Goal: Task Accomplishment & Management: Manage account settings

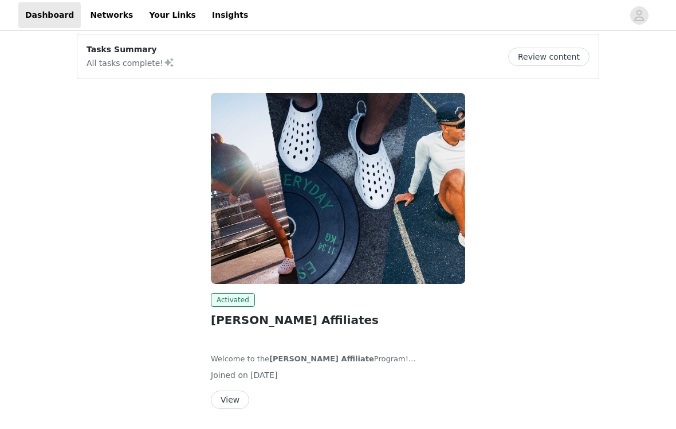
scroll to position [10, 0]
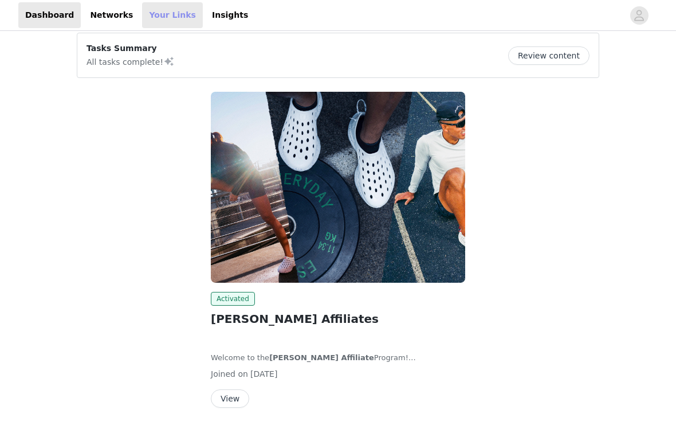
click at [181, 15] on link "Your Links" at bounding box center [172, 15] width 61 height 26
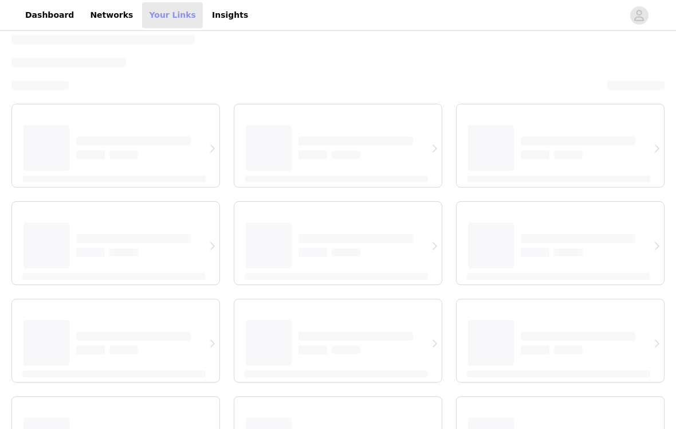
select select "12"
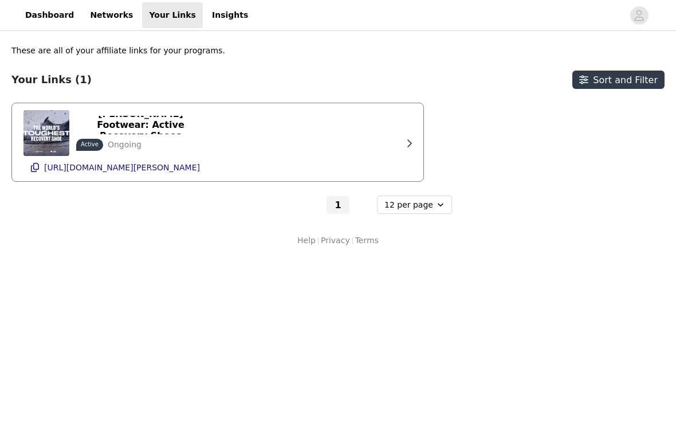
click at [158, 151] on div "[PERSON_NAME] Footwear: Active Recovery Shoes Active Ongoing" at bounding box center [115, 133] width 182 height 46
click at [124, 168] on p "[URL][DOMAIN_NAME][PERSON_NAME]" at bounding box center [122, 167] width 156 height 9
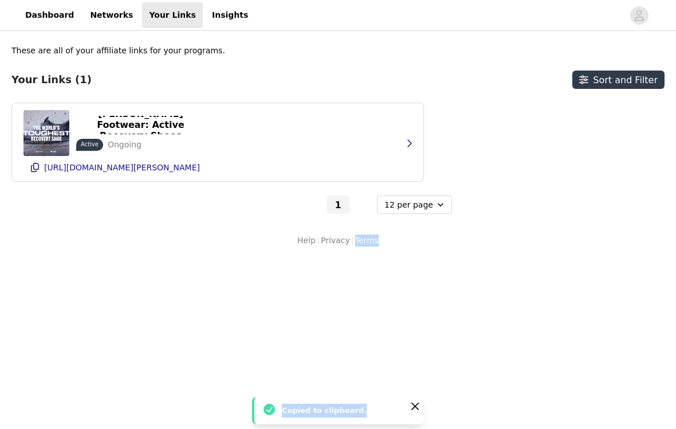
drag, startPoint x: 334, startPoint y: 427, endPoint x: 336, endPoint y: 417, distance: 10.0
click at [334, 421] on body "Dashboard Networks Your Links Insights These are all of your affiliate links fo…" at bounding box center [338, 214] width 676 height 429
